Goal: Information Seeking & Learning: Understand process/instructions

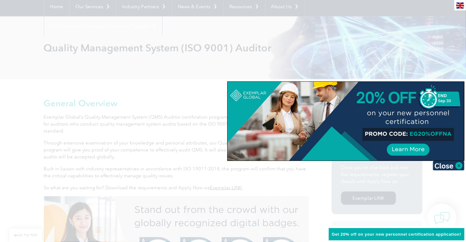
scroll to position [65, 0]
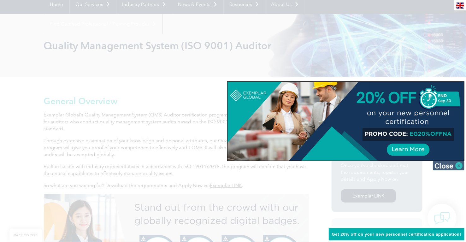
click at [443, 164] on img at bounding box center [449, 165] width 32 height 9
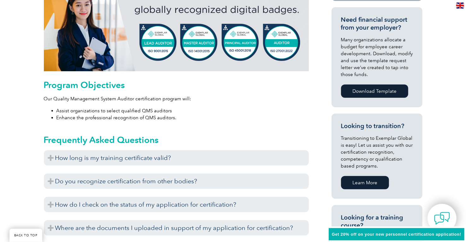
scroll to position [277, 0]
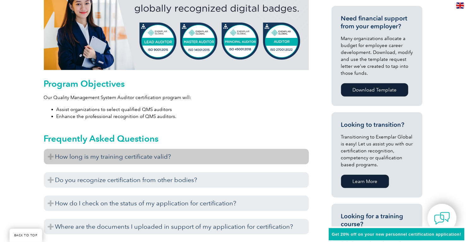
click at [55, 159] on h3 "How long is my training certificate valid?" at bounding box center [176, 156] width 265 height 15
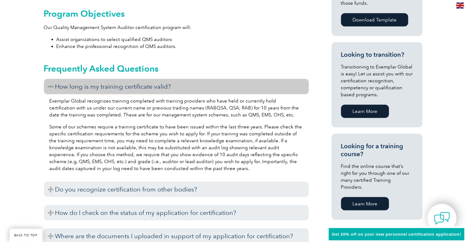
scroll to position [349, 0]
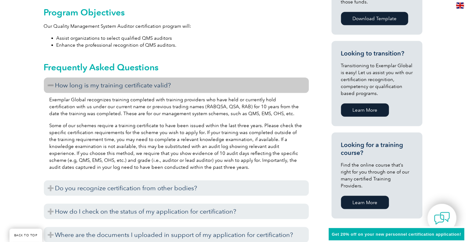
click at [51, 83] on h3 "How long is my training certificate valid?" at bounding box center [176, 85] width 265 height 15
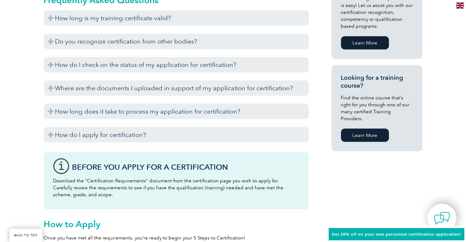
scroll to position [417, 0]
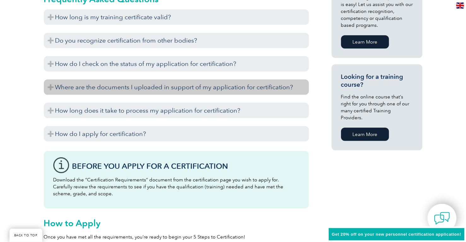
click at [54, 88] on h3 "Where are the documents I uploaded in support of my application for certificati…" at bounding box center [176, 87] width 265 height 15
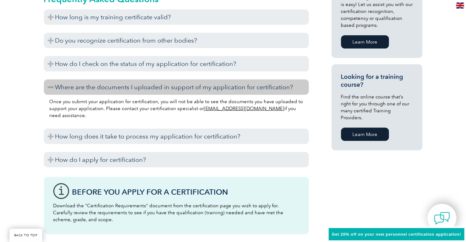
click at [56, 90] on h3 "Where are the documents I uploaded in support of my application for certificati…" at bounding box center [176, 87] width 265 height 15
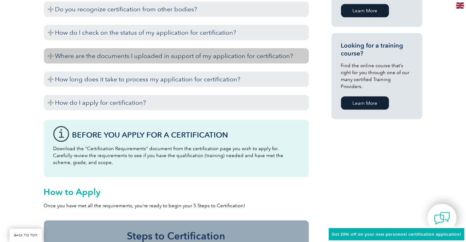
scroll to position [450, 0]
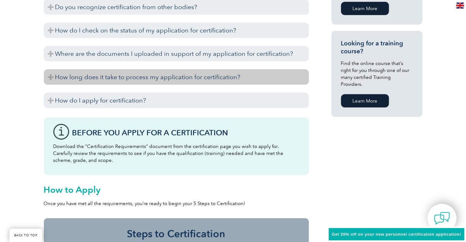
click at [51, 79] on h3 "How long does it take to process my application for certification?" at bounding box center [176, 76] width 265 height 15
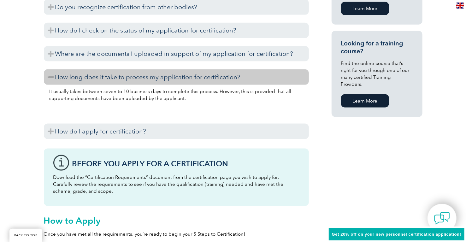
click at [52, 76] on h3 "How long does it take to process my application for certification?" at bounding box center [176, 76] width 265 height 15
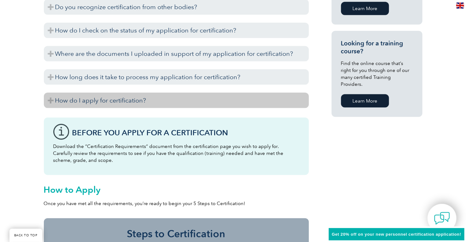
click at [50, 98] on h3 "How do I apply for certification?" at bounding box center [176, 100] width 265 height 15
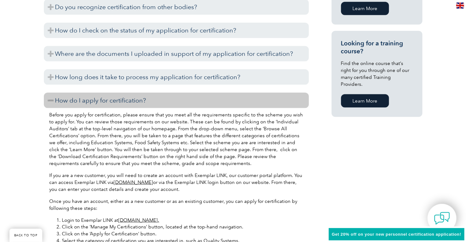
click at [25, 95] on div "General Overview Exemplar Global’s Quality Management System (QMS) Auditor cert…" at bounding box center [233, 172] width 466 height 962
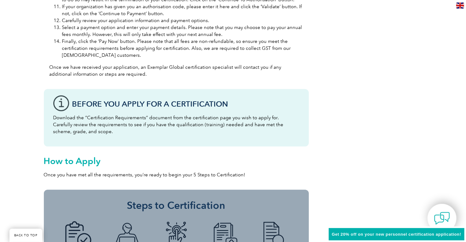
scroll to position [770, 0]
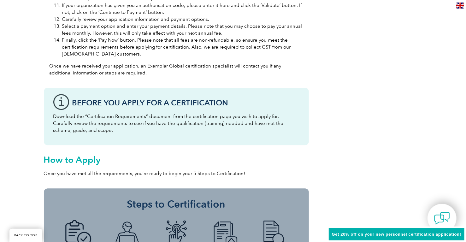
click at [113, 100] on h3 "Before You Apply For a Certification" at bounding box center [185, 103] width 227 height 8
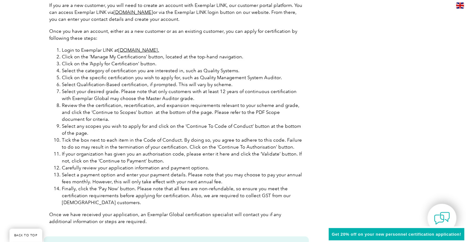
scroll to position [614, 0]
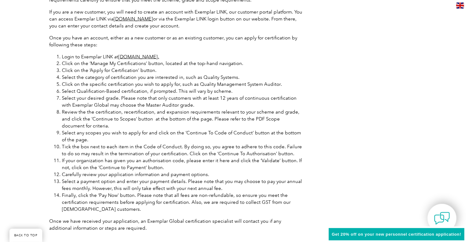
click at [133, 57] on link "[DOMAIN_NAME]." at bounding box center [139, 57] width 41 height 6
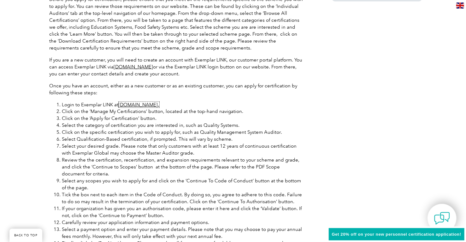
scroll to position [558, 0]
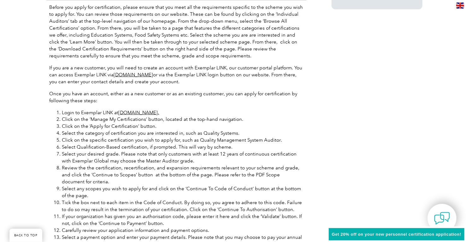
click at [142, 73] on link "[DOMAIN_NAME]" at bounding box center [133, 75] width 39 height 6
click at [315, 110] on div "General Overview Exemplar Global’s Quality Management System (QMS) Auditor cert…" at bounding box center [233, 65] width 379 height 962
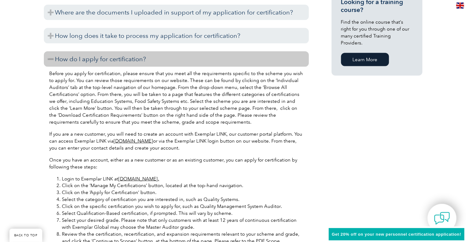
scroll to position [492, 0]
